Goal: Information Seeking & Learning: Check status

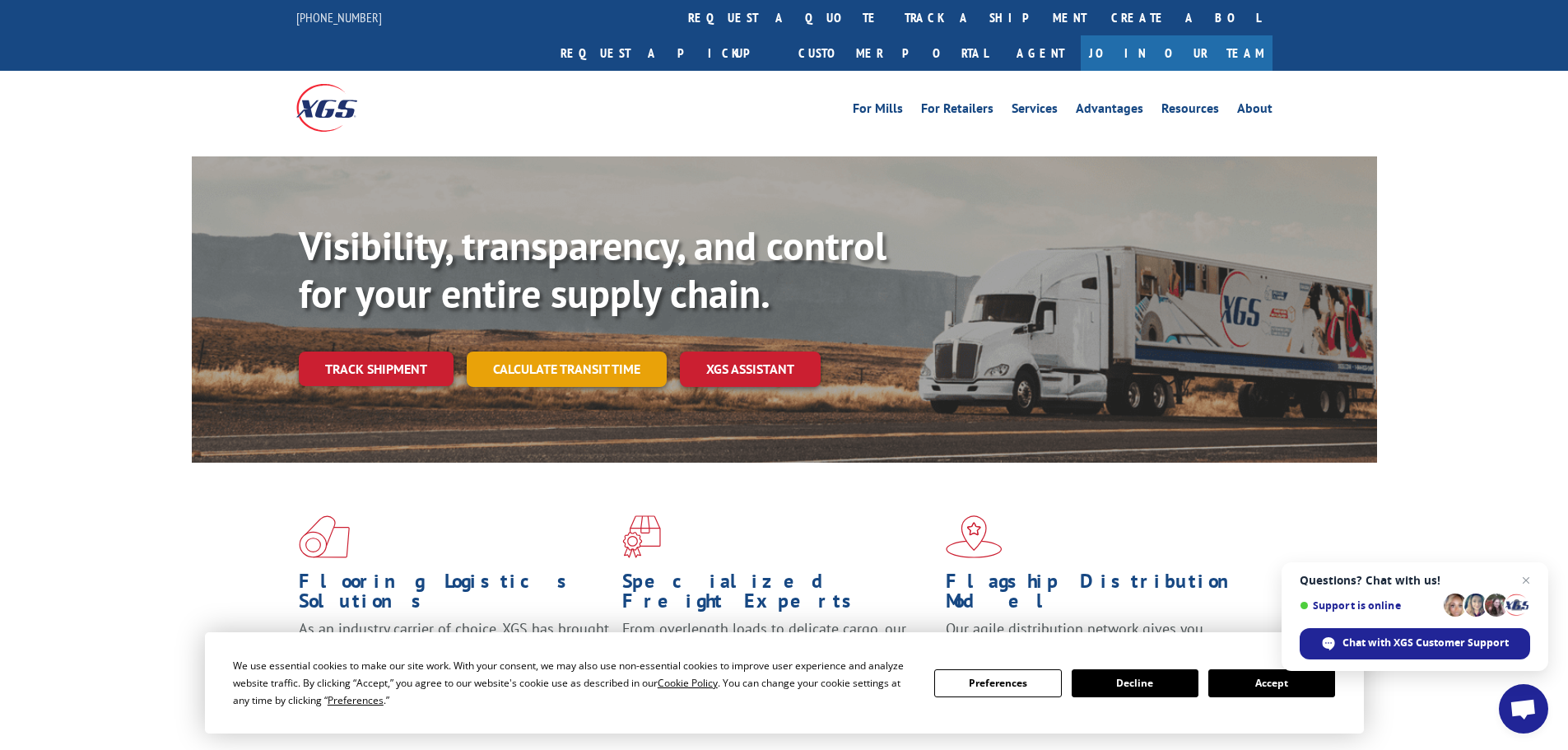
click at [528, 352] on link "Calculate transit time" at bounding box center [567, 369] width 200 height 36
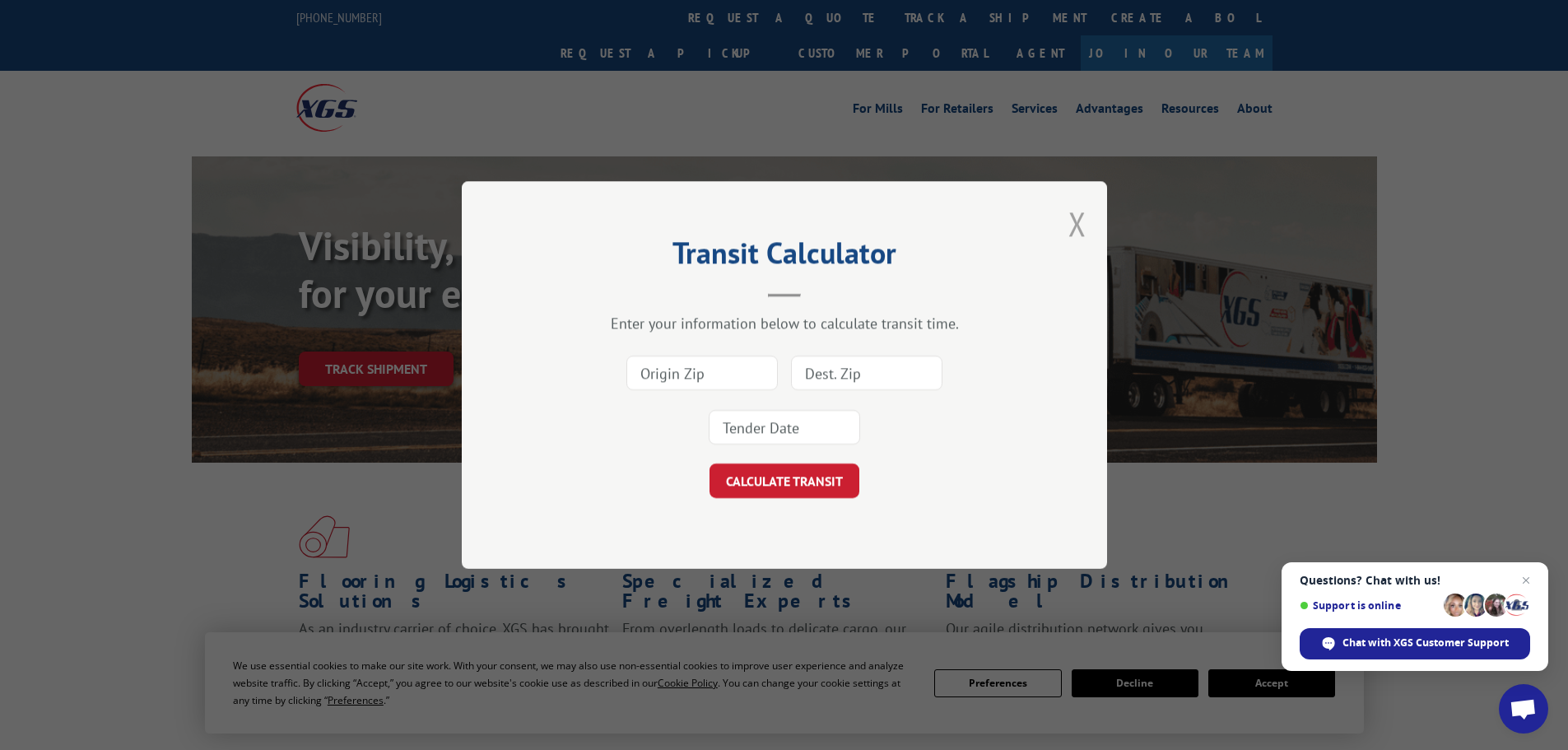
click at [1075, 232] on button "Close modal" at bounding box center [1078, 223] width 18 height 44
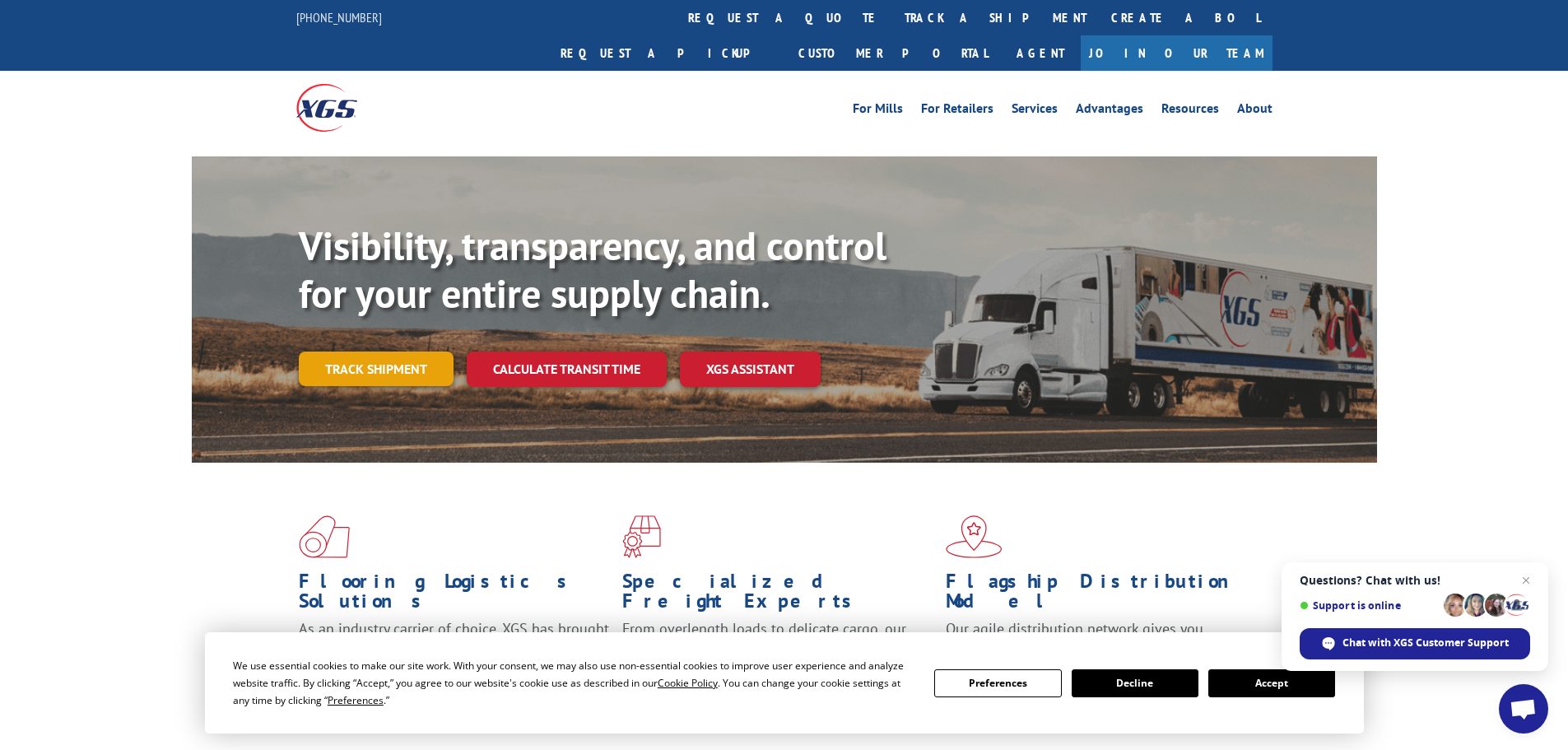
click at [407, 352] on link "Track shipment" at bounding box center [376, 369] width 155 height 35
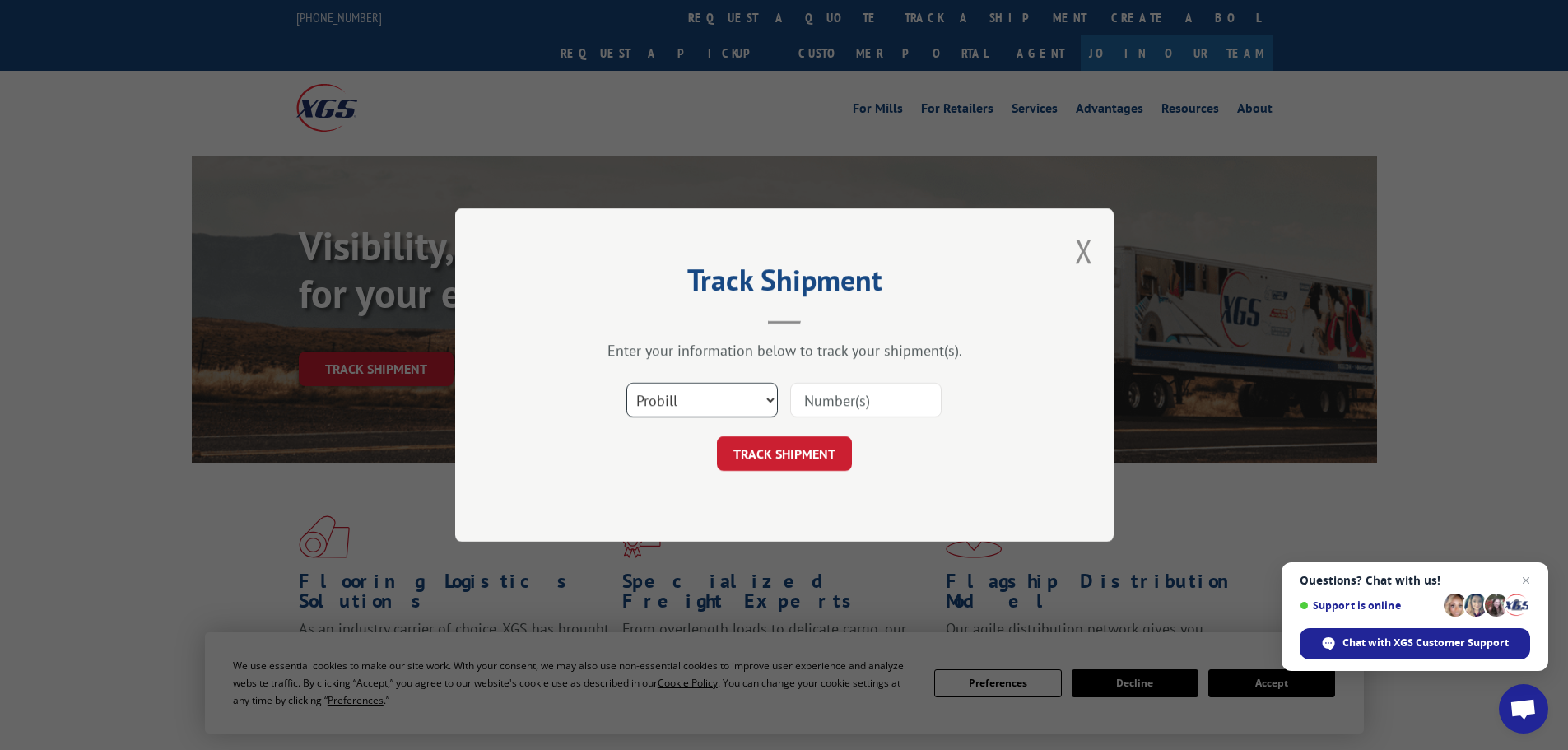
click at [706, 398] on select "Select category... Probill BOL PO" at bounding box center [702, 400] width 152 height 35
select select "po"
click at [626, 382] on select "Select category... Probill BOL PO" at bounding box center [702, 400] width 152 height 35
click at [828, 398] on input at bounding box center [866, 400] width 152 height 35
paste input "22533622"
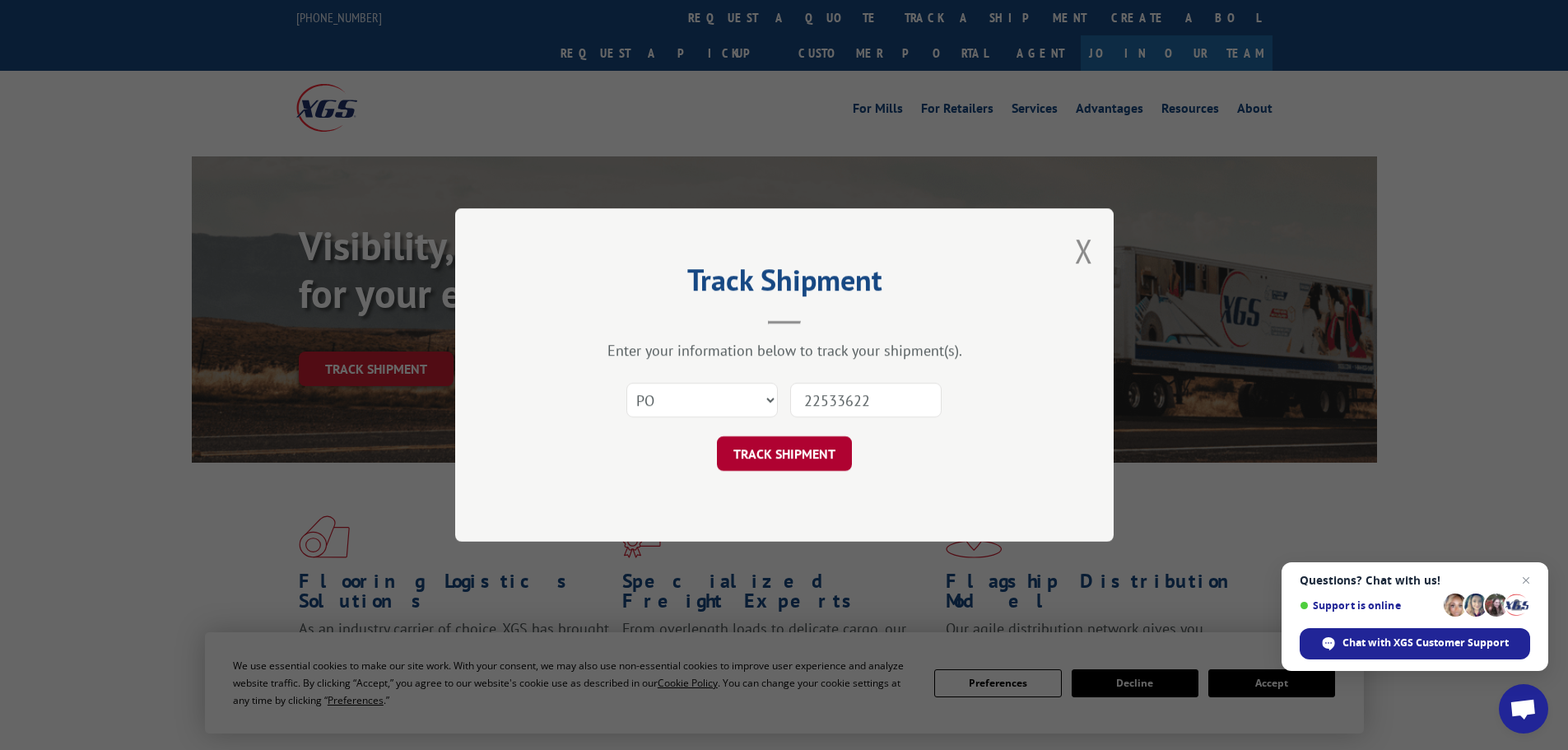
type input "22533622"
click at [789, 451] on button "TRACK SHIPMENT" at bounding box center [784, 454] width 135 height 35
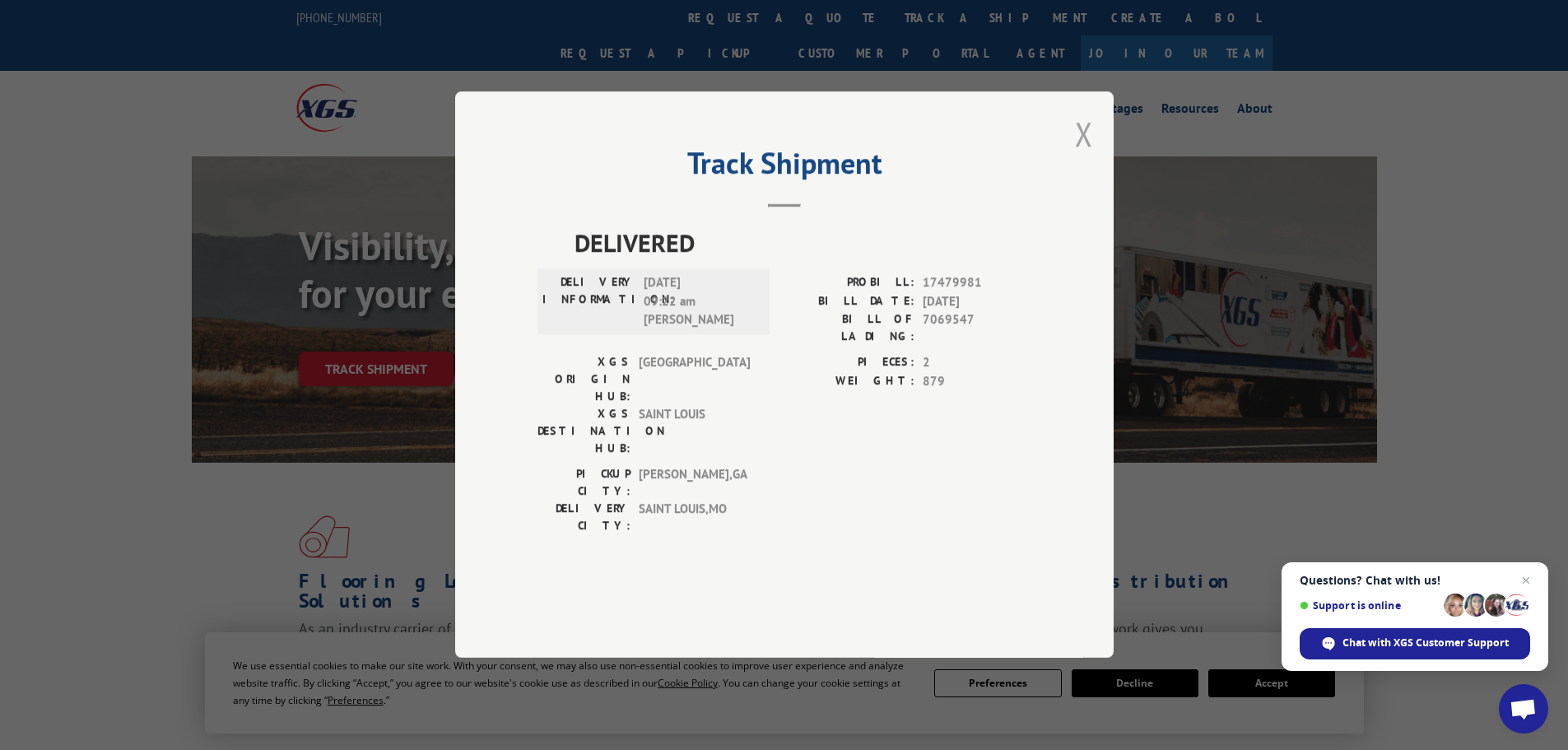
click at [1093, 177] on div "Track Shipment DELIVERED DELIVERY INFORMATION: [DATE] 09:22 am [PERSON_NAME]: 1…" at bounding box center [785, 374] width 659 height 567
click at [1086, 156] on button "Close modal" at bounding box center [1084, 134] width 18 height 44
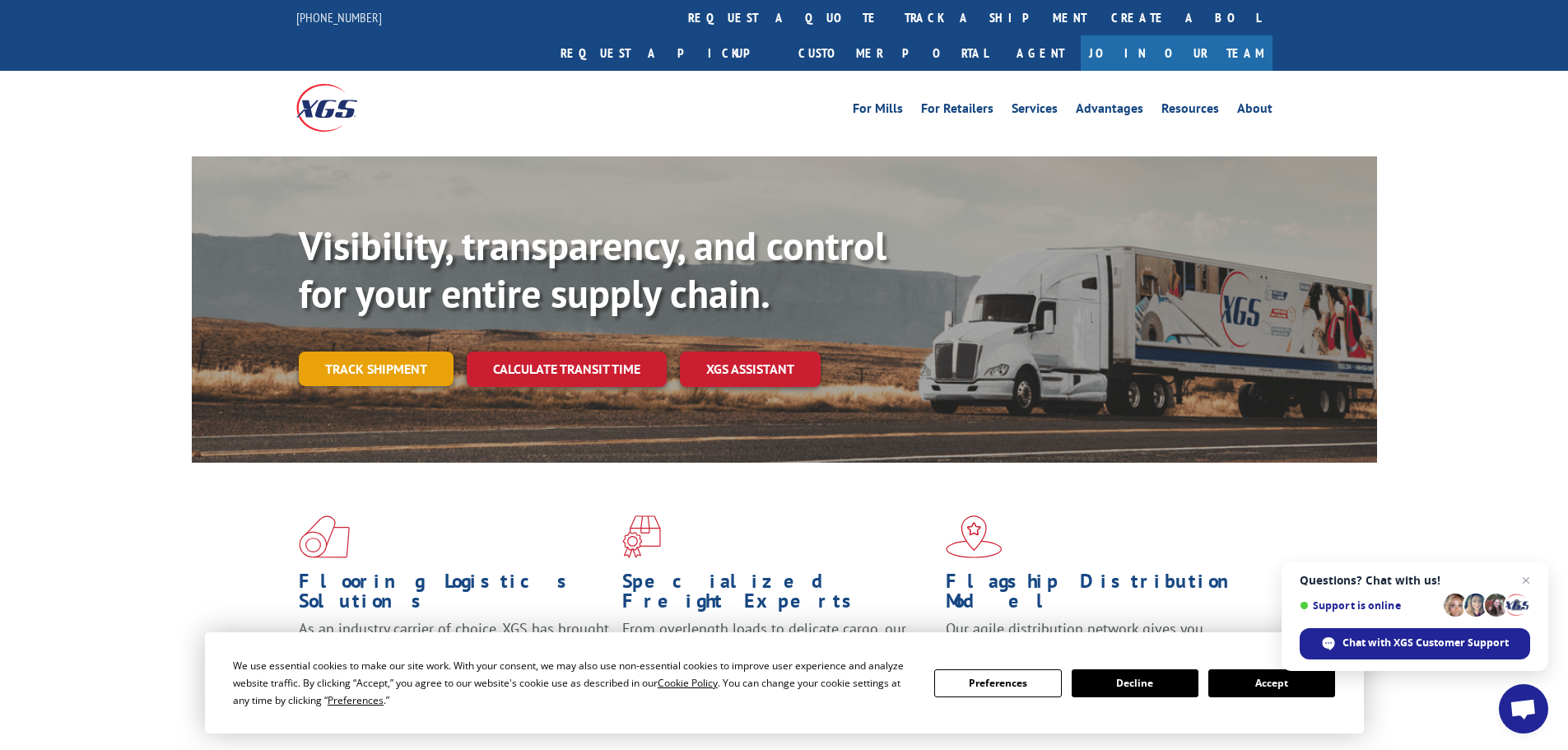
click at [356, 352] on link "Track shipment" at bounding box center [376, 369] width 155 height 35
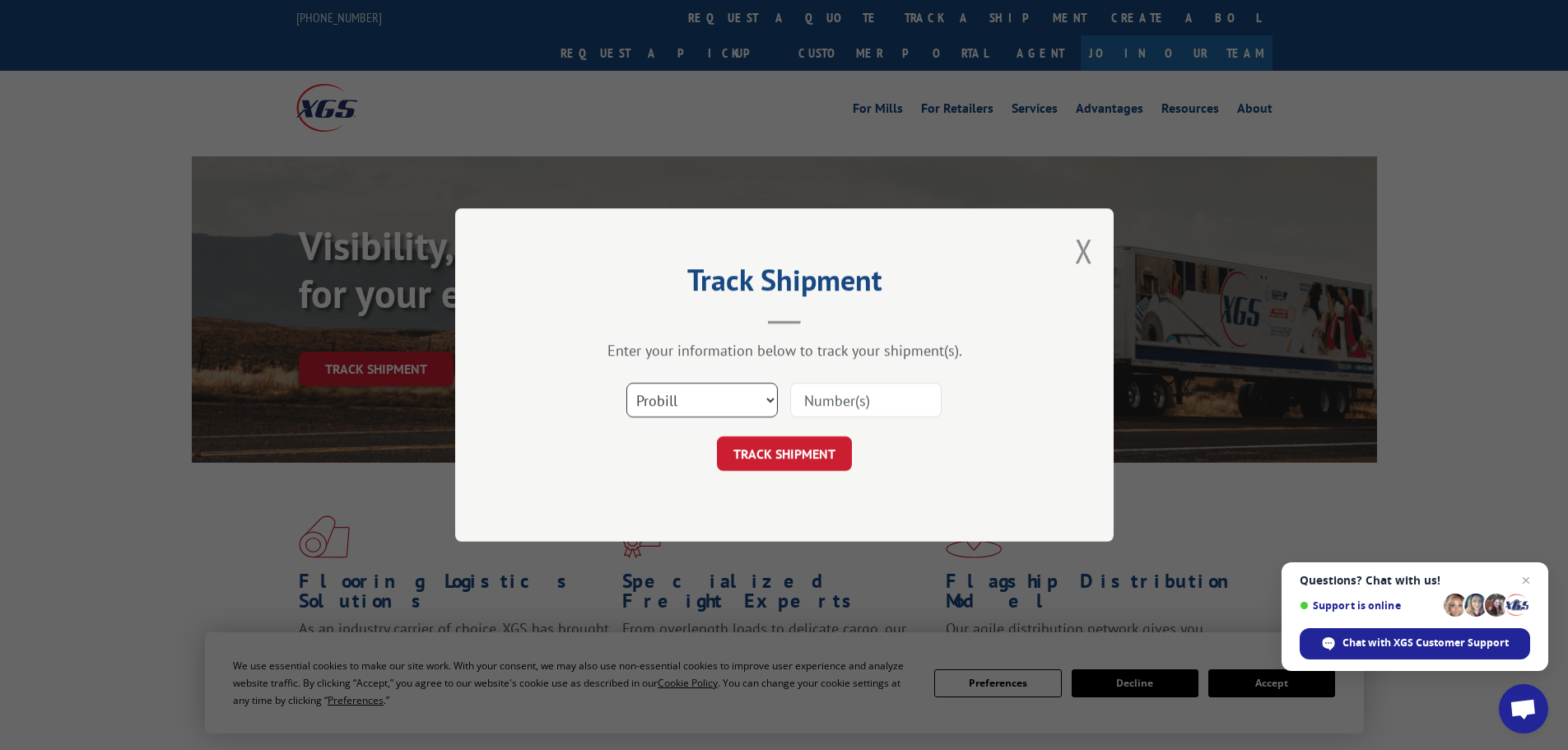
click at [643, 402] on select "Select category... Probill BOL PO" at bounding box center [702, 400] width 152 height 35
select select "po"
click at [626, 382] on select "Select category... Probill BOL PO" at bounding box center [702, 400] width 152 height 35
click at [797, 400] on input at bounding box center [866, 400] width 152 height 35
paste input "22533621"
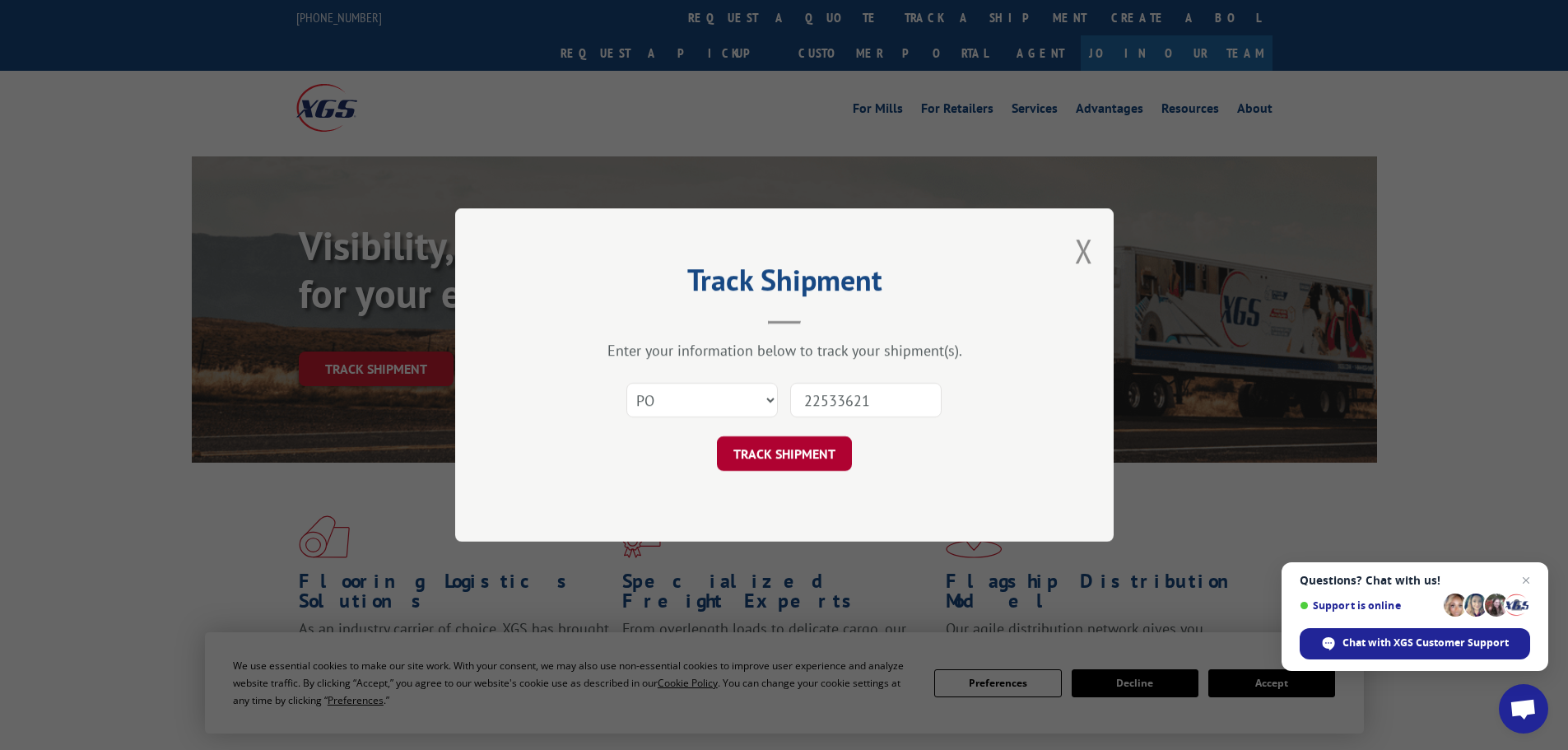
type input "22533621"
click at [772, 458] on button "TRACK SHIPMENT" at bounding box center [784, 454] width 135 height 35
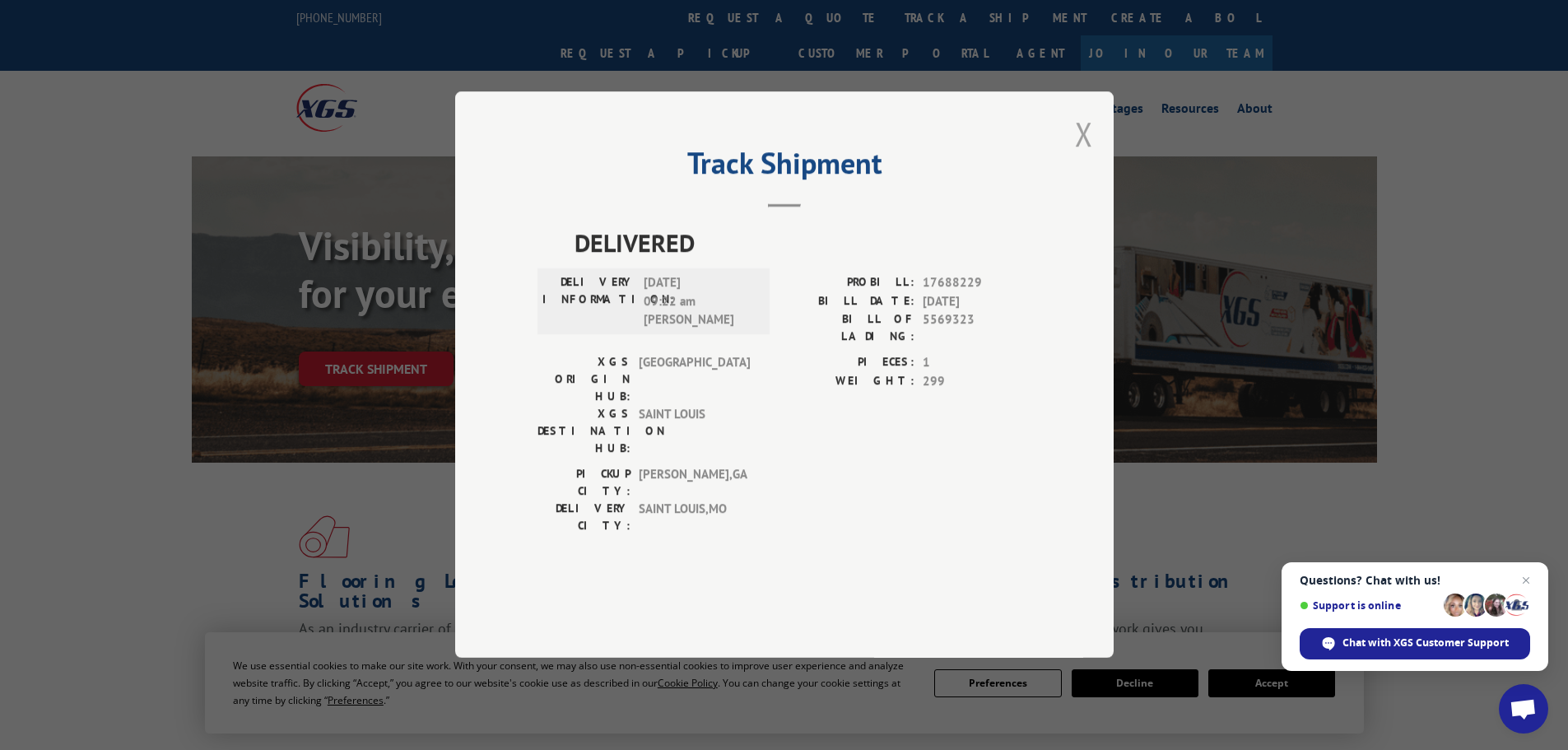
click at [1077, 156] on button "Close modal" at bounding box center [1084, 134] width 18 height 44
